Goal: Task Accomplishment & Management: Use online tool/utility

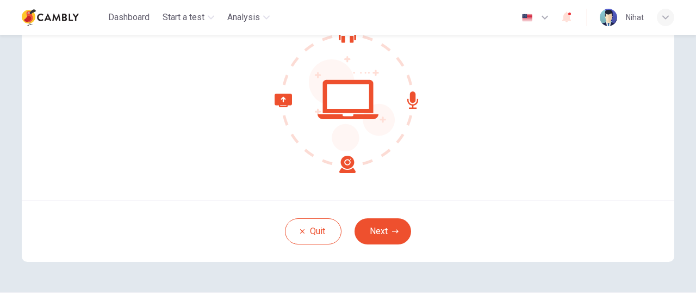
scroll to position [153, 0]
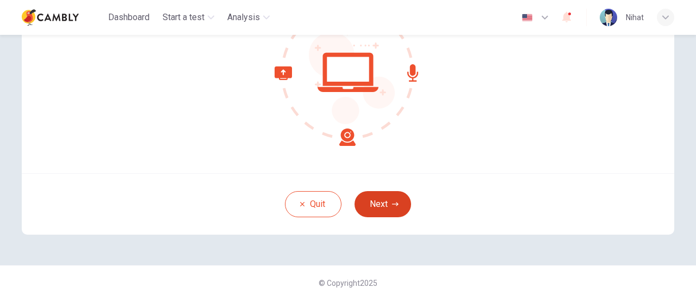
click at [399, 201] on button "Next" at bounding box center [383, 204] width 57 height 26
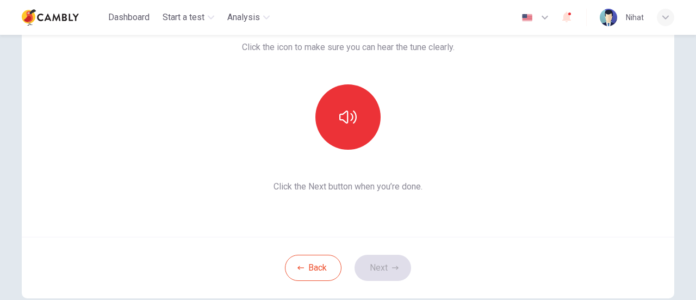
scroll to position [109, 0]
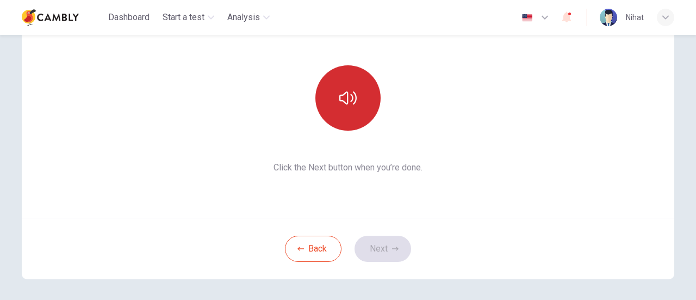
click at [347, 102] on icon "button" at bounding box center [347, 97] width 17 height 17
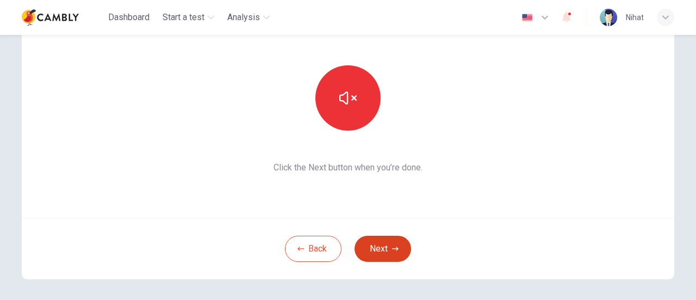
click at [381, 247] on button "Next" at bounding box center [383, 248] width 57 height 26
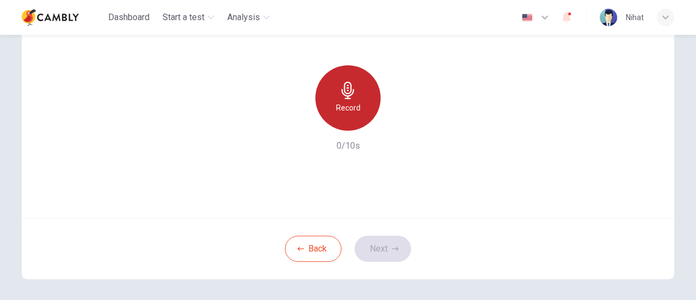
click at [346, 99] on div "Record" at bounding box center [347, 97] width 65 height 65
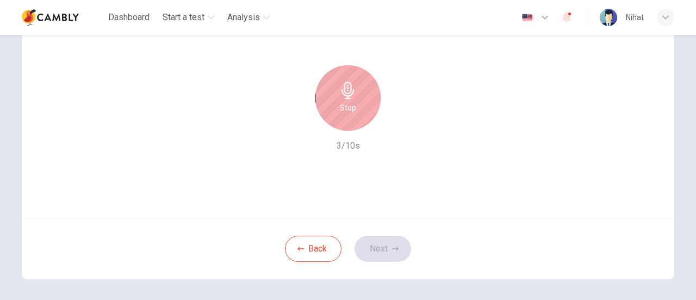
click at [350, 108] on h6 "Stop" at bounding box center [348, 107] width 16 height 13
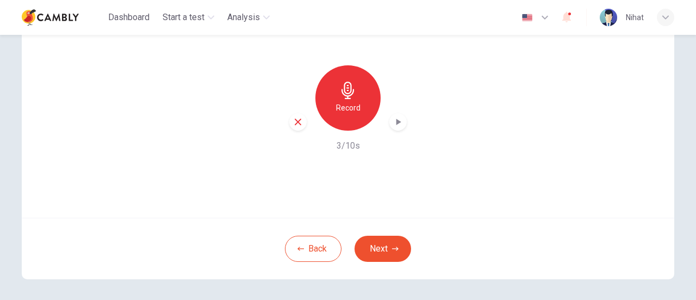
click at [400, 125] on icon "button" at bounding box center [398, 121] width 11 height 11
click at [381, 248] on button "Next" at bounding box center [383, 248] width 57 height 26
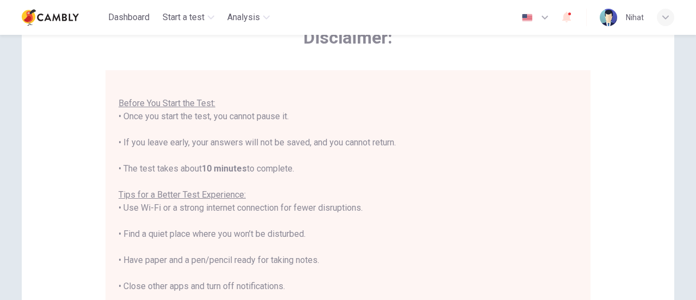
scroll to position [305, 0]
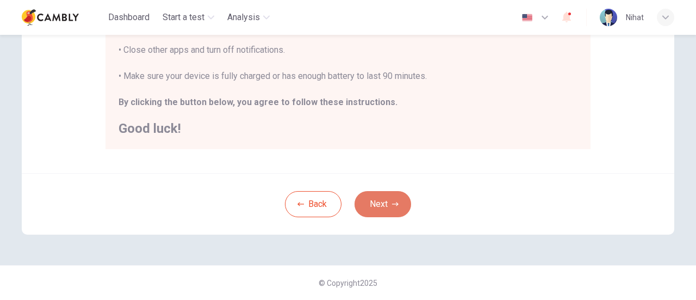
click at [376, 201] on button "Next" at bounding box center [383, 204] width 57 height 26
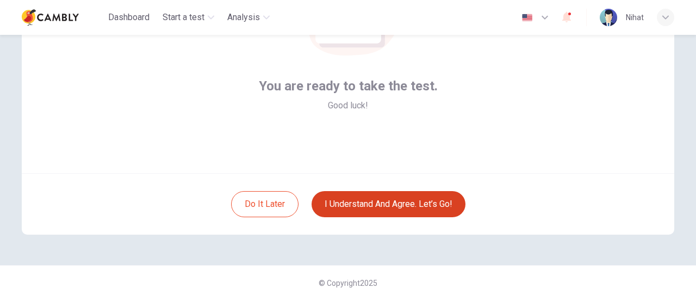
click at [402, 208] on button "I understand and agree. Let’s go!" at bounding box center [389, 204] width 154 height 26
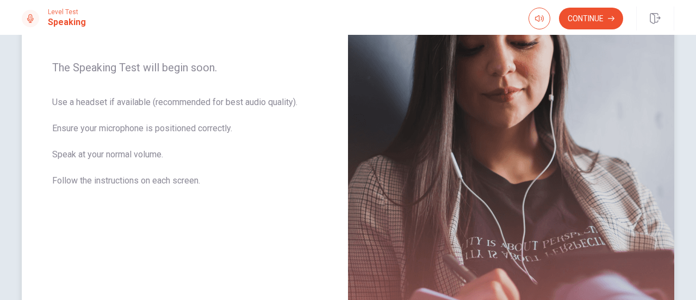
scroll to position [109, 0]
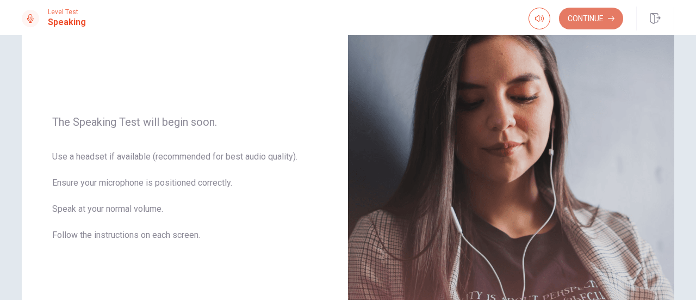
click at [593, 17] on button "Continue" at bounding box center [591, 19] width 64 height 22
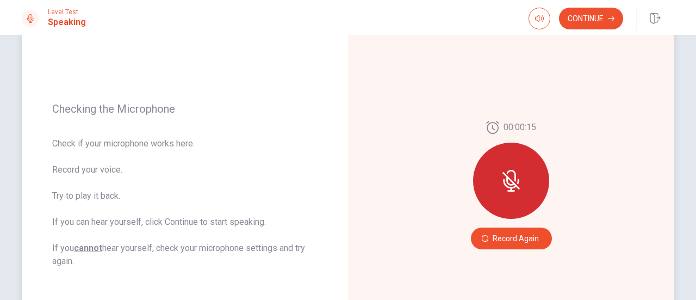
scroll to position [0, 0]
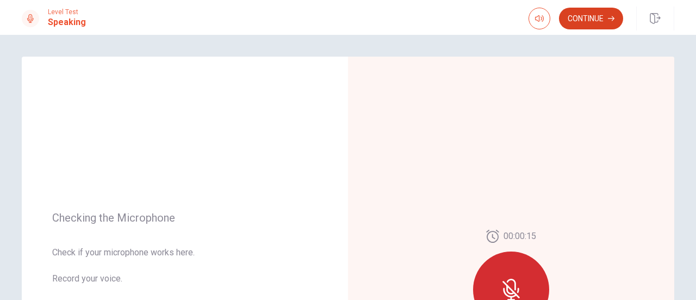
click at [590, 17] on button "Continue" at bounding box center [591, 19] width 64 height 22
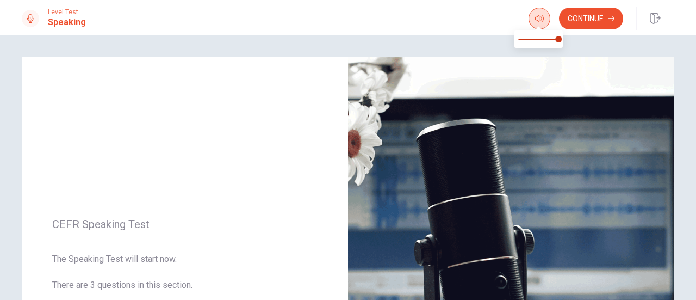
click at [538, 17] on icon "button" at bounding box center [539, 18] width 9 height 9
click at [595, 20] on button "Continue" at bounding box center [591, 19] width 64 height 22
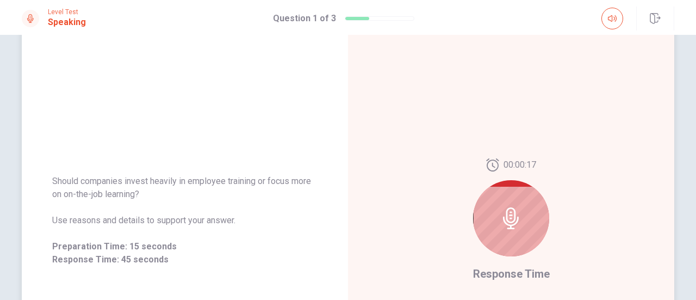
scroll to position [70, 0]
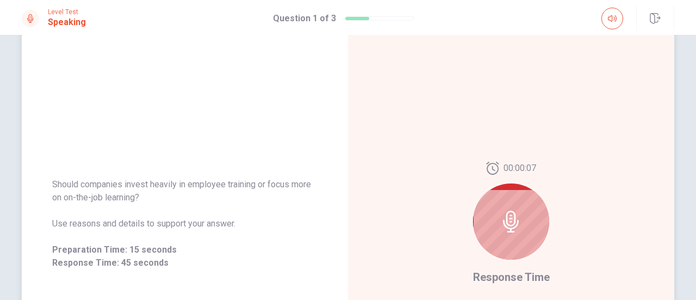
click at [513, 208] on div at bounding box center [511, 221] width 76 height 76
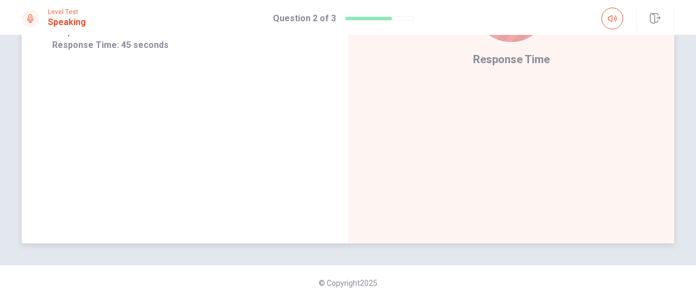
scroll to position [0, 0]
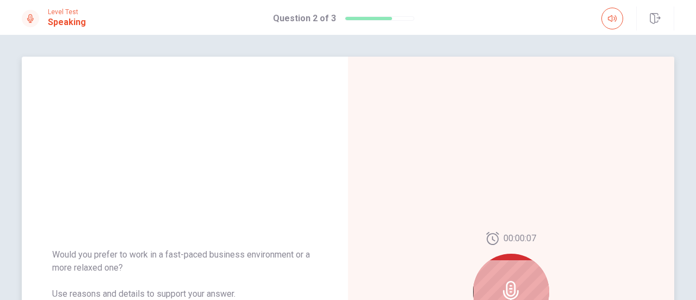
drag, startPoint x: 650, startPoint y: 22, endPoint x: 594, endPoint y: 129, distance: 121.1
click at [650, 22] on icon "button" at bounding box center [655, 18] width 10 height 11
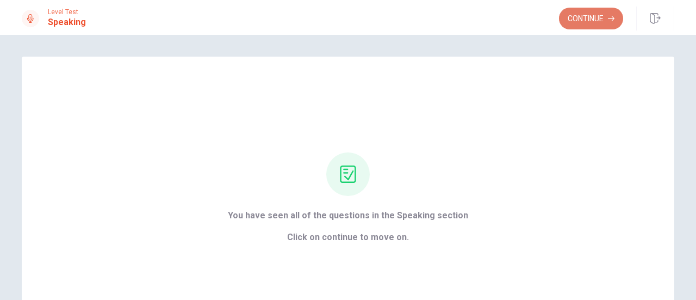
click at [596, 22] on button "Continue" at bounding box center [591, 19] width 64 height 22
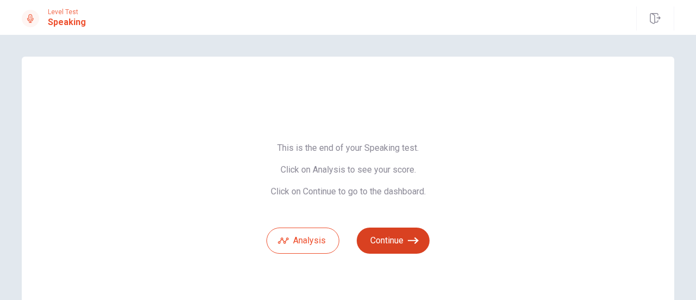
click at [393, 240] on button "Continue" at bounding box center [393, 240] width 73 height 26
